Goal: Task Accomplishment & Management: Complete application form

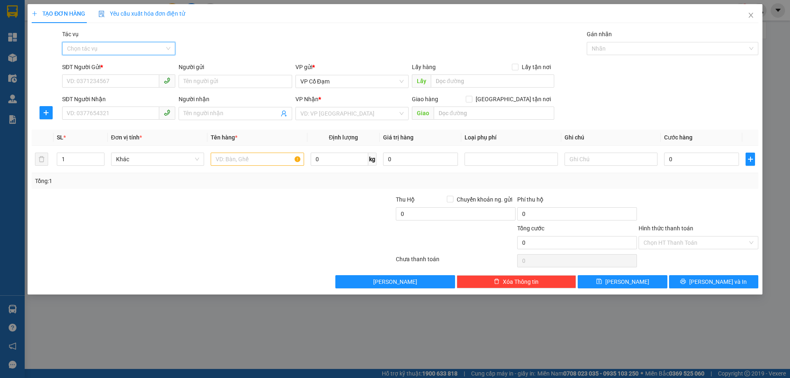
click at [131, 46] on input "Tác vụ" at bounding box center [116, 48] width 98 height 12
click at [120, 48] on input "Tác vụ" at bounding box center [116, 48] width 98 height 12
click at [121, 67] on div "Nhập hàng lên xe" at bounding box center [118, 64] width 103 height 9
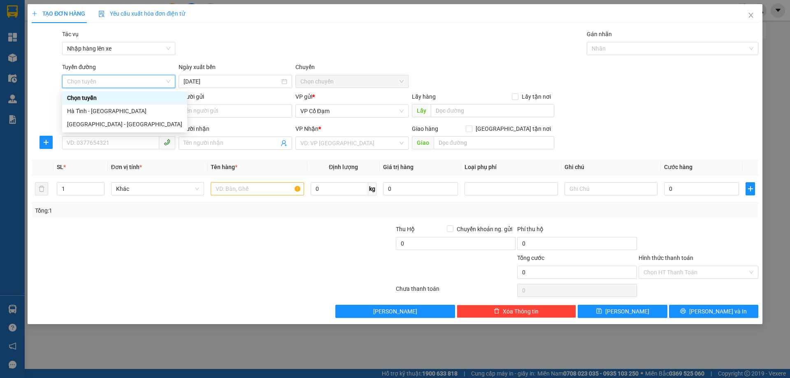
click at [126, 82] on span "Chọn tuyến" at bounding box center [118, 81] width 103 height 12
click at [129, 109] on div "Hà Tĩnh - [GEOGRAPHIC_DATA]" at bounding box center [124, 111] width 115 height 9
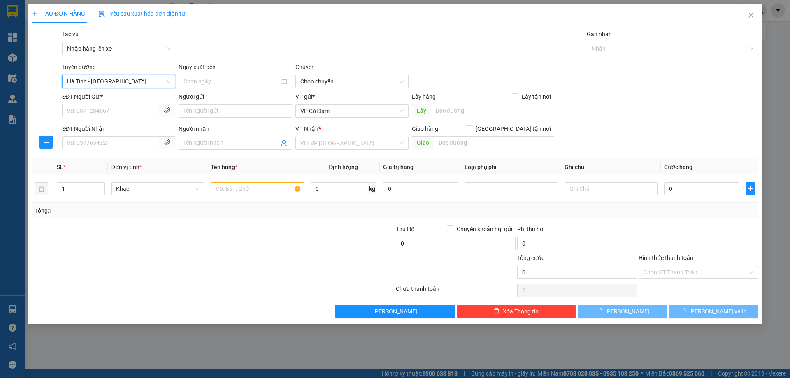
type input "[DATE]"
click at [228, 79] on input "[DATE]" at bounding box center [232, 81] width 96 height 9
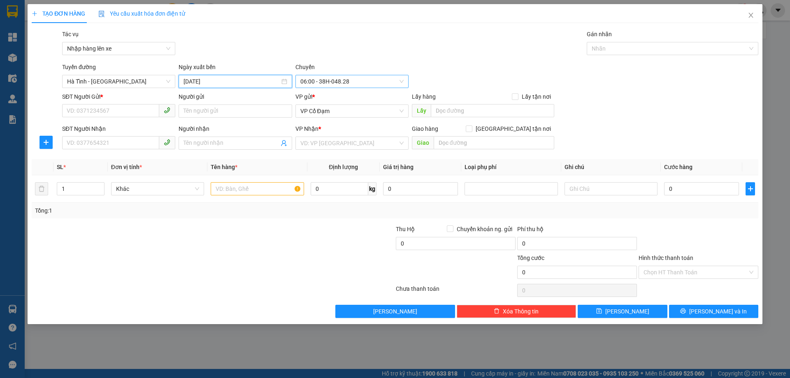
click at [332, 83] on span "06:00 - 38H-048.28" at bounding box center [351, 81] width 103 height 12
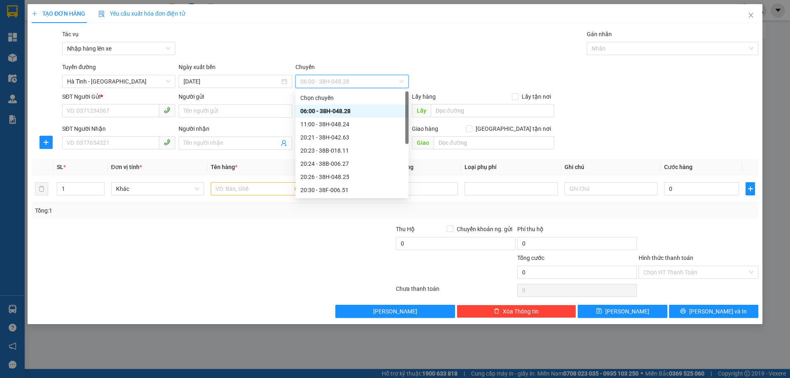
scroll to position [40, 0]
click at [367, 162] on div "21:00 - 38F-006.62" at bounding box center [351, 163] width 103 height 9
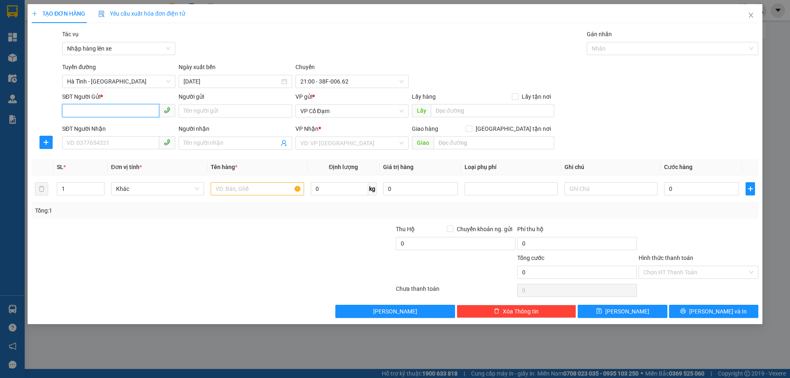
click at [140, 109] on input "SĐT Người Gửi *" at bounding box center [110, 110] width 97 height 13
click at [140, 123] on div "0399448568 - Bác Thắng Dam" at bounding box center [118, 127] width 113 height 13
type input "0399448568"
type input "Bác Thắng Dam"
type input "0399448568"
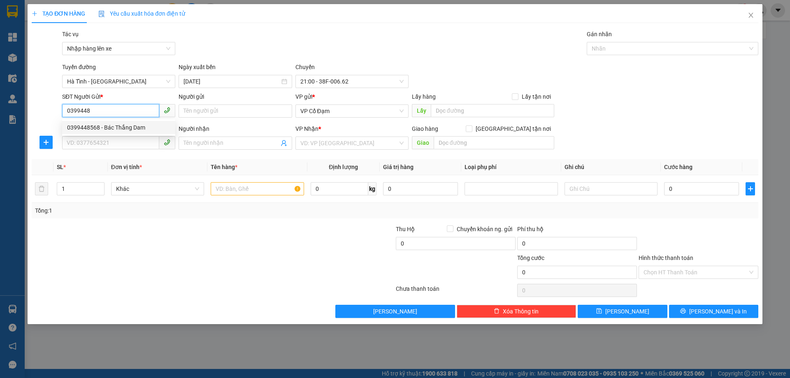
type input "Bác Thắng Dam"
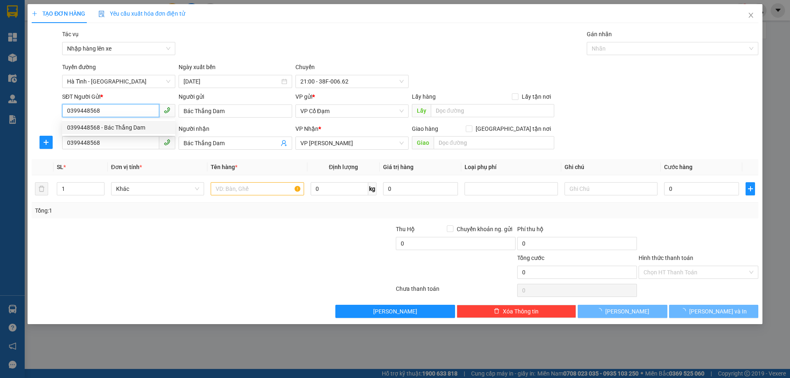
type input "50.000"
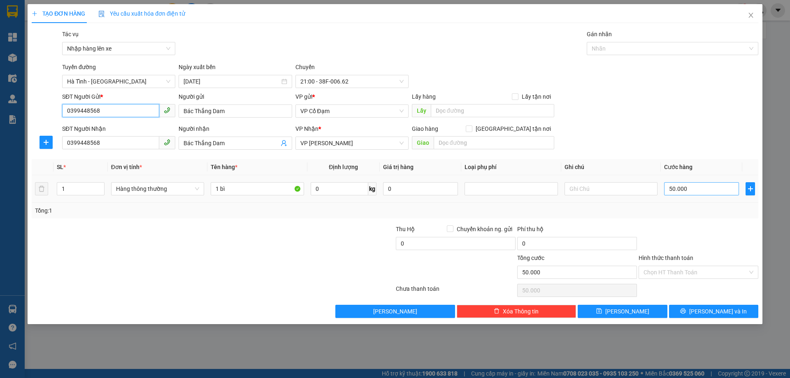
type input "0399448568"
click at [693, 193] on input "50.000" at bounding box center [701, 188] width 75 height 13
type input "0"
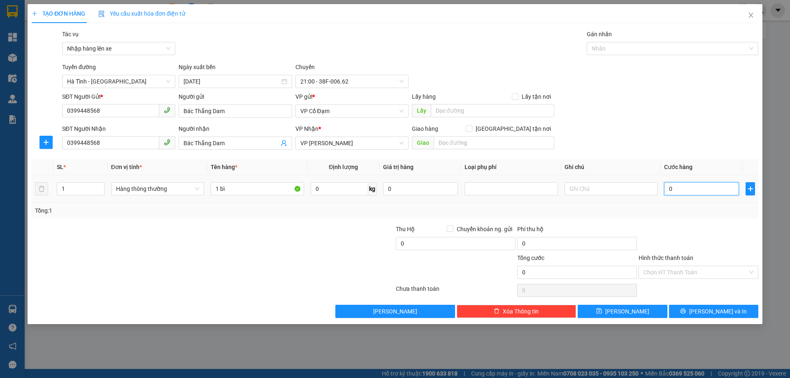
type input "04"
type input "4"
type input "040"
type input "40"
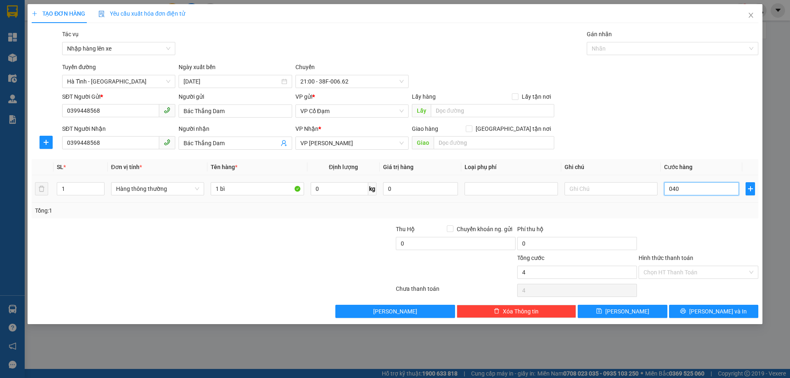
type input "40"
type input "040"
type input "40.000"
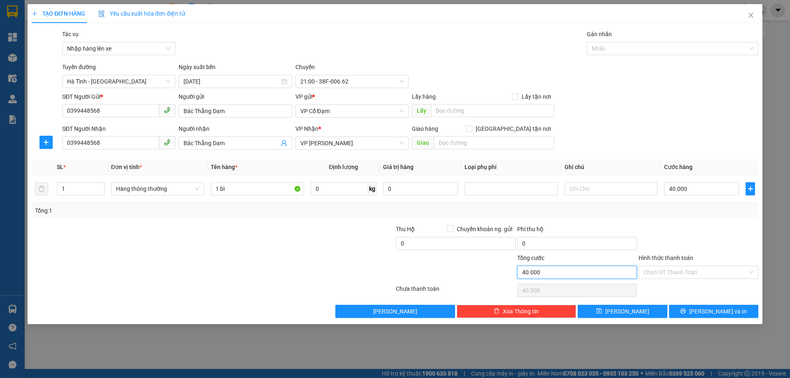
click at [569, 275] on input "40.000" at bounding box center [577, 272] width 120 height 13
click at [660, 273] on input "Hình thức thanh toán" at bounding box center [696, 272] width 104 height 12
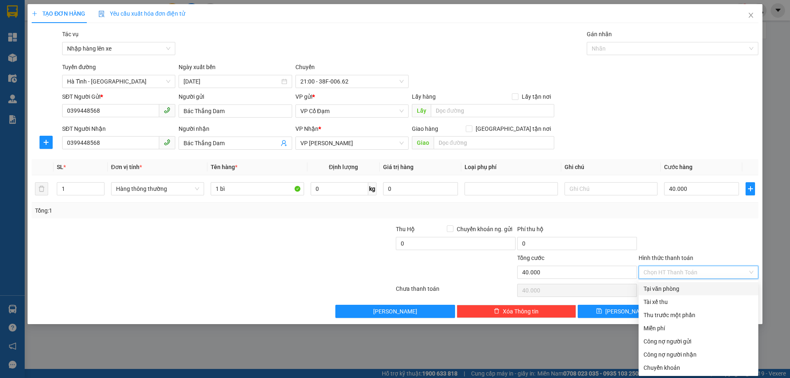
click at [658, 288] on div "Tại văn phòng" at bounding box center [699, 288] width 110 height 9
type input "0"
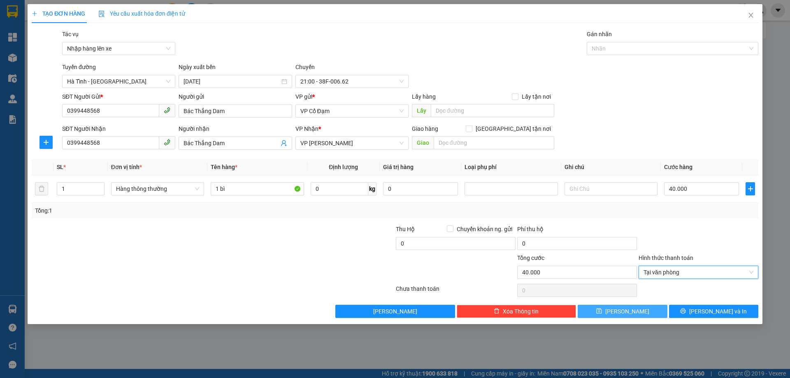
click at [649, 311] on button "[PERSON_NAME]" at bounding box center [622, 311] width 89 height 13
type input "0"
